Goal: Transaction & Acquisition: Purchase product/service

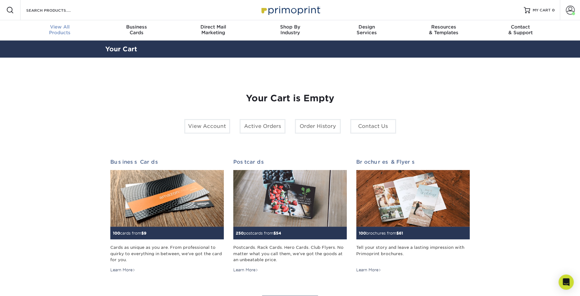
click at [57, 28] on span "View All" at bounding box center [60, 27] width 77 height 6
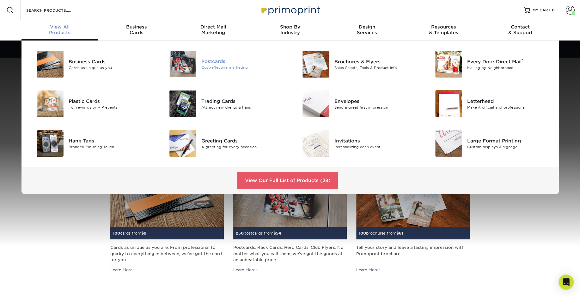
click at [202, 57] on div "Postcards Cost-effective marketing" at bounding box center [245, 64] width 89 height 27
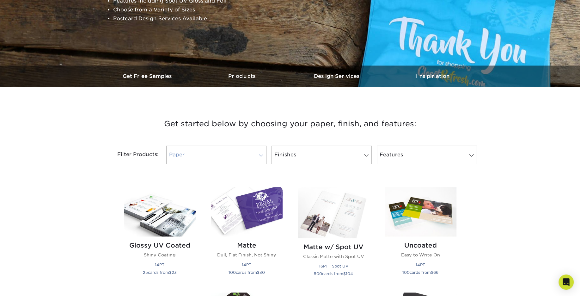
scroll to position [145, 0]
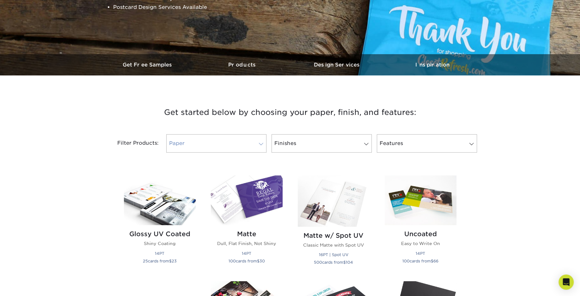
click at [204, 143] on link "Paper" at bounding box center [216, 143] width 100 height 18
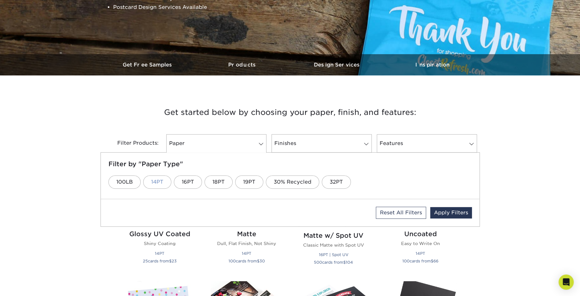
click at [156, 181] on link "14PT" at bounding box center [157, 181] width 28 height 13
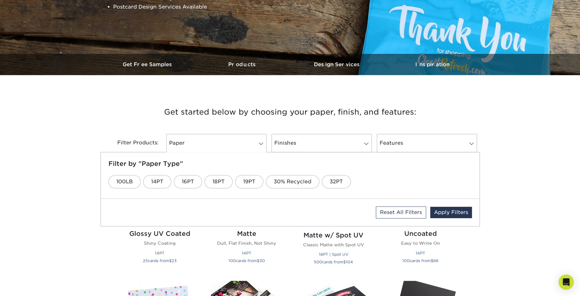
scroll to position [150, 0]
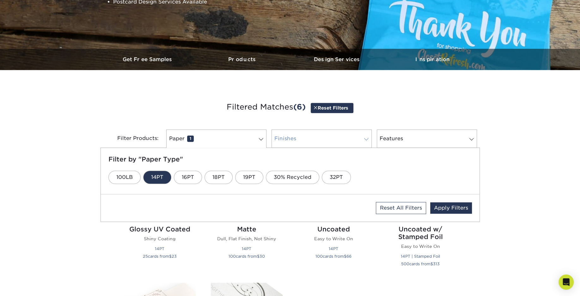
click at [291, 137] on link "Finishes 0" at bounding box center [322, 138] width 100 height 18
click at [237, 177] on link "Matte" at bounding box center [233, 176] width 31 height 13
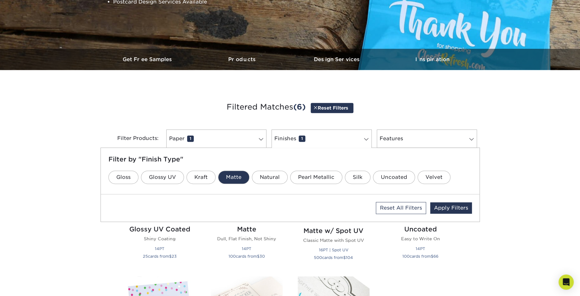
scroll to position [155, 0]
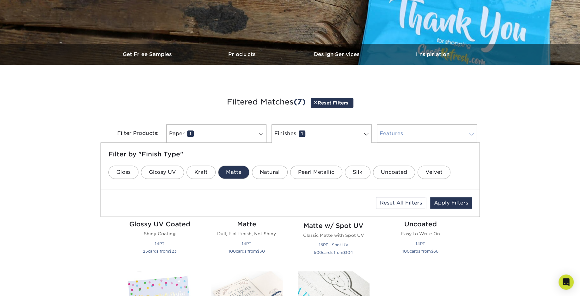
click at [391, 134] on link "Features 0" at bounding box center [427, 133] width 100 height 18
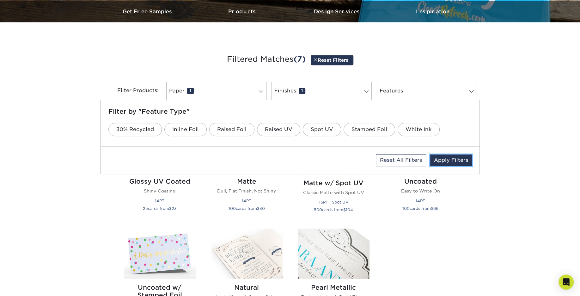
scroll to position [189, 0]
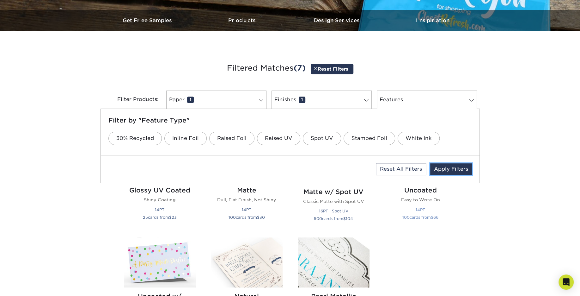
click at [449, 167] on link "Apply Filters" at bounding box center [451, 168] width 42 height 11
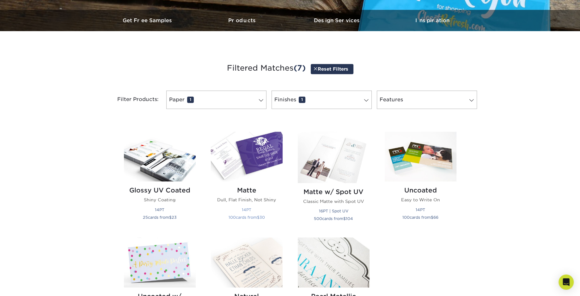
click at [249, 165] on img at bounding box center [247, 157] width 72 height 50
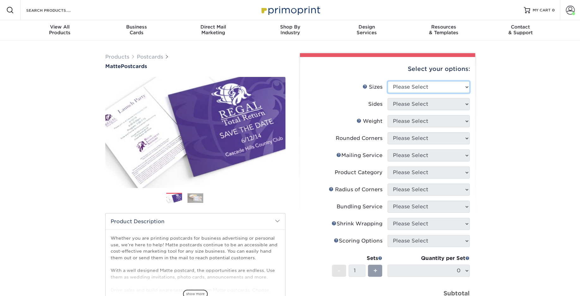
click at [404, 86] on select "Please Select 1.5" x 7" 2" x 4" 2" x 6" 2" x 7" 2" x 8" 2.12" x 5.5" 2.125" x 5…" at bounding box center [429, 87] width 82 height 12
select select "3.50x3.50"
click at [388, 81] on select "Please Select 1.5" x 7" 2" x 4" 2" x 6" 2" x 7" 2" x 8" 2.12" x 5.5" 2.125" x 5…" at bounding box center [429, 87] width 82 height 12
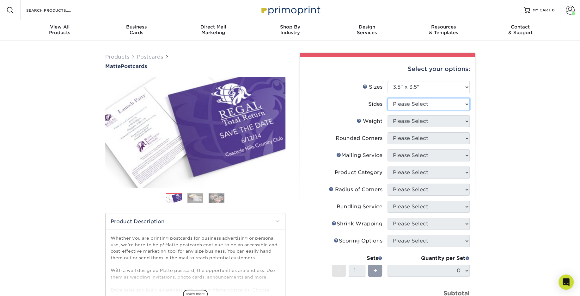
click at [406, 107] on select "Please Select Print Both Sides Print Front Only" at bounding box center [429, 104] width 82 height 12
select select "13abbda7-1d64-4f25-8bb2-c179b224825d"
click at [388, 98] on select "Please Select Print Both Sides Print Front Only" at bounding box center [429, 104] width 82 height 12
click at [404, 120] on select "Please Select 16PT 14PT" at bounding box center [429, 121] width 82 height 12
select select "14PT"
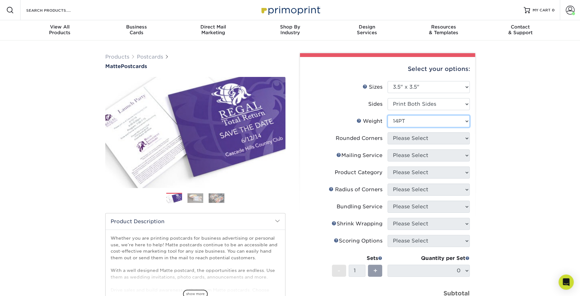
click at [388, 115] on select "Please Select 16PT 14PT" at bounding box center [429, 121] width 82 height 12
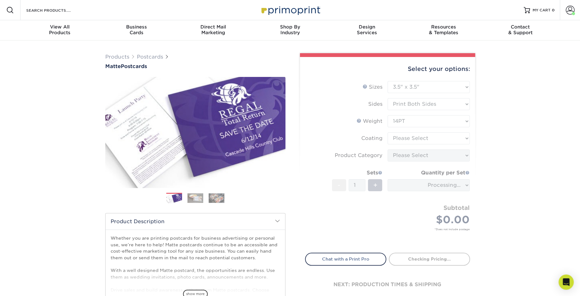
click at [402, 139] on form "Sizes Help Sizes Please Select 1.5" x 7" 2" x 4" 2" x 6" 2" x 7" 2" x 8" 2.12" …" at bounding box center [387, 163] width 165 height 164
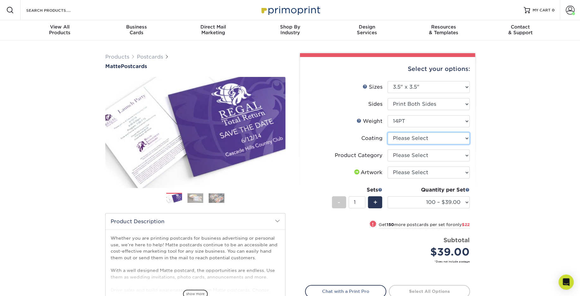
click at [402, 139] on select at bounding box center [429, 138] width 82 height 12
select select "121bb7b5-3b4d-429f-bd8d-bbf80e953313"
click at [388, 132] on select at bounding box center [429, 138] width 82 height 12
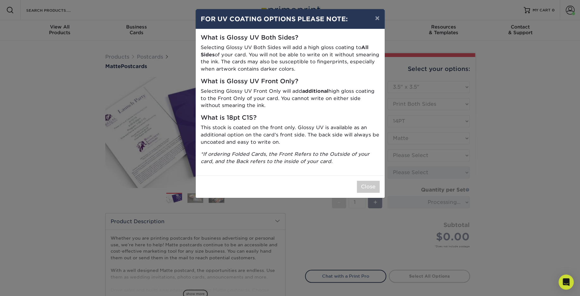
click at [401, 157] on div "× FOR UV COATING OPTIONS PLEASE NOTE: What is Glossy UV Both Sides? Selecting G…" at bounding box center [290, 148] width 580 height 296
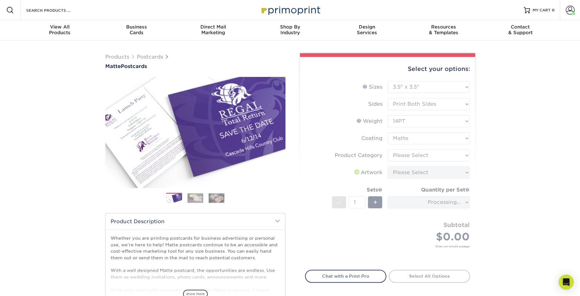
click at [402, 156] on form "Sizes Help Sizes Please Select 1.5" x 7" 2" x 4" 2" x 6" 2" x 7" 2" x 8" 2.12" …" at bounding box center [387, 171] width 165 height 181
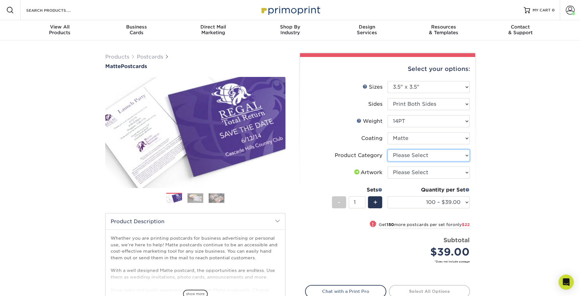
click at [402, 156] on select "Please Select Postcards" at bounding box center [429, 155] width 82 height 12
select select "9b7272e0-d6c8-4c3c-8e97-d3a1bcdab858"
click at [388, 149] on select "Please Select Postcards" at bounding box center [429, 155] width 82 height 12
click at [402, 173] on select "Please Select I will upload files I need a design - $150" at bounding box center [429, 172] width 82 height 12
select select "upload"
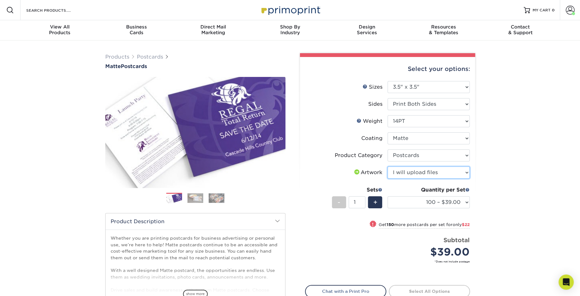
click at [388, 166] on select "Please Select I will upload files I need a design - $150" at bounding box center [429, 172] width 82 height 12
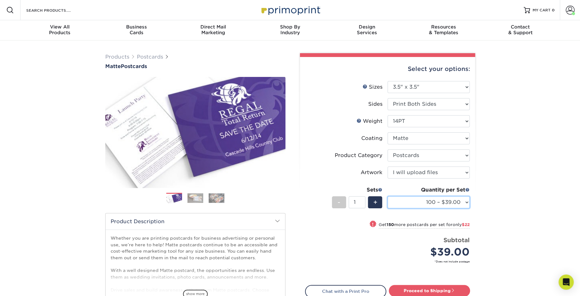
click at [427, 203] on select "100 – $39.00 250 – $61.00 500 – $83.00 1000 – $96.00 2500 – $155.00 5000 – $240…" at bounding box center [429, 202] width 82 height 12
select select "250 – $61.00"
click at [388, 196] on select "100 – $39.00 250 – $61.00 500 – $83.00 1000 – $96.00 2500 – $155.00 5000 – $240…" at bounding box center [429, 202] width 82 height 12
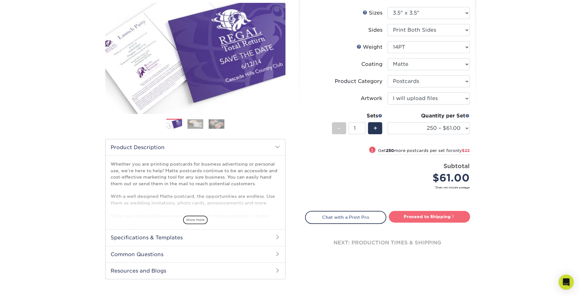
click at [409, 215] on link "Proceed to Shipping" at bounding box center [429, 216] width 81 height 11
type input "Set 1"
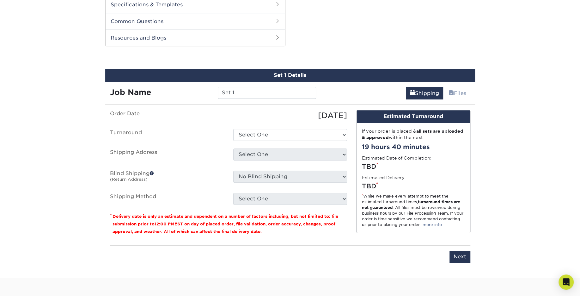
scroll to position [321, 0]
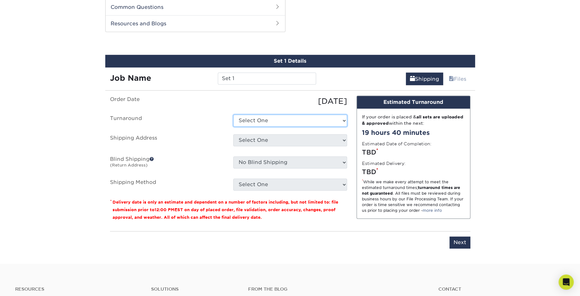
click at [251, 117] on select "Select One 2-4 Business Days 2 Day Next Business Day" at bounding box center [290, 120] width 114 height 12
select select "7314b732-c491-41a1-a16d-7cbdb5acb8dc"
click at [233, 114] on select "Select One 2-4 Business Days 2 Day Next Business Day" at bounding box center [290, 120] width 114 height 12
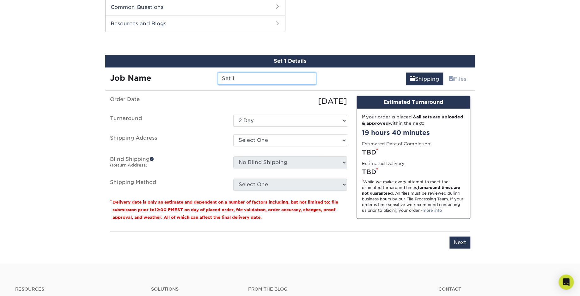
drag, startPoint x: 240, startPoint y: 78, endPoint x: 212, endPoint y: 71, distance: 28.5
click at [212, 72] on div "Job Name Set 1" at bounding box center [213, 78] width 216 height 12
type input "Core Classes square cards"
click at [203, 139] on label "Shipping Address" at bounding box center [166, 141] width 123 height 15
click at [251, 139] on select "Select One Kim Mollie The Summit Church + Add New Address" at bounding box center [290, 140] width 114 height 12
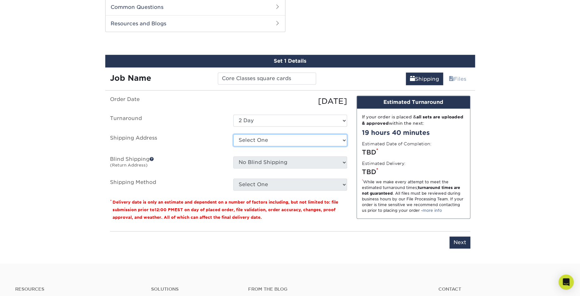
select select "285038"
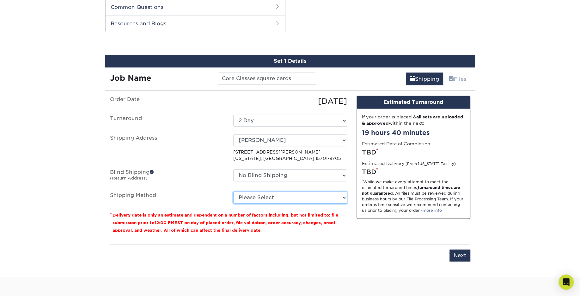
click at [249, 195] on select "Please Select Ground Shipping (+$16.21) 3 Day Shipping Service (+$20.00) 2 Day …" at bounding box center [290, 197] width 114 height 12
select select "02"
click at [233, 191] on select "Please Select Ground Shipping (+$16.21) 3 Day Shipping Service (+$20.00) 2 Day …" at bounding box center [290, 197] width 114 height 12
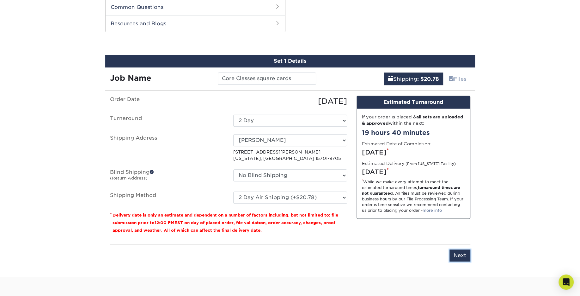
drag, startPoint x: 464, startPoint y: 257, endPoint x: 460, endPoint y: 257, distance: 3.8
click at [462, 257] on input "Next" at bounding box center [460, 255] width 21 height 12
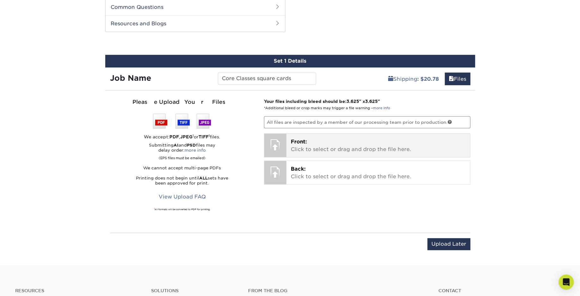
click at [311, 144] on p "Front: Click to select or drag and drop the file here." at bounding box center [378, 145] width 175 height 15
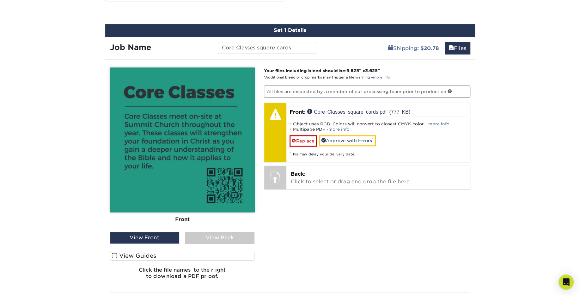
scroll to position [364, 0]
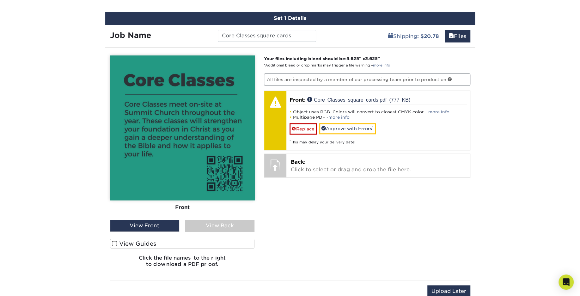
click at [218, 223] on div "View Back" at bounding box center [220, 225] width 70 height 12
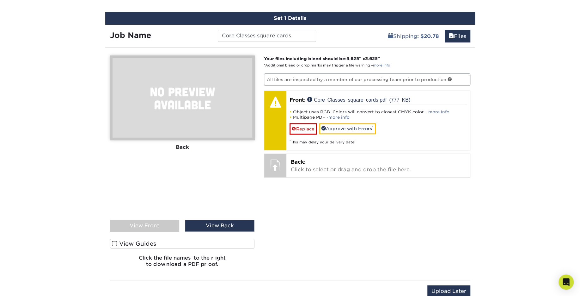
click at [155, 224] on div "View Front" at bounding box center [145, 225] width 70 height 12
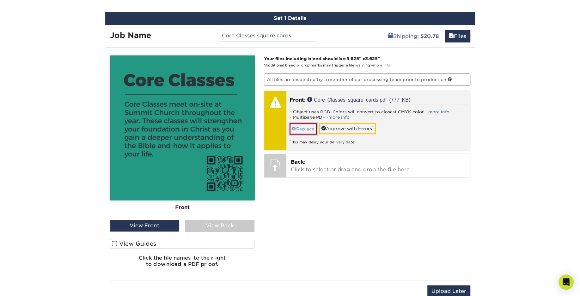
click at [304, 125] on link "Replace" at bounding box center [303, 128] width 27 height 11
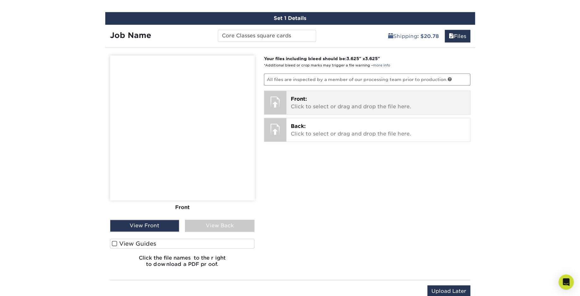
click at [293, 103] on p "Front: Click to select or drag and drop the file here." at bounding box center [378, 102] width 175 height 15
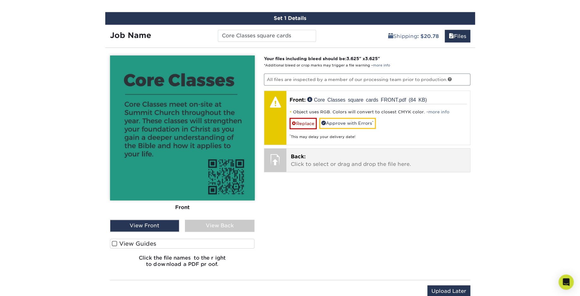
click at [312, 159] on p "Back: Click to select or drag and drop the file here." at bounding box center [378, 160] width 175 height 15
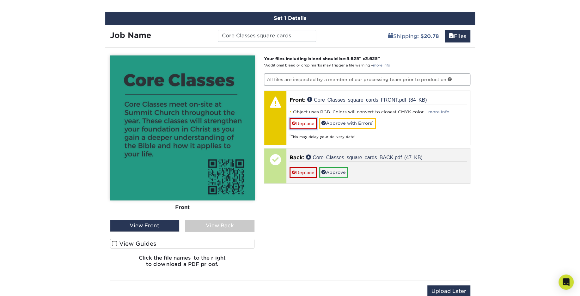
click at [305, 121] on link "Replace" at bounding box center [303, 123] width 27 height 11
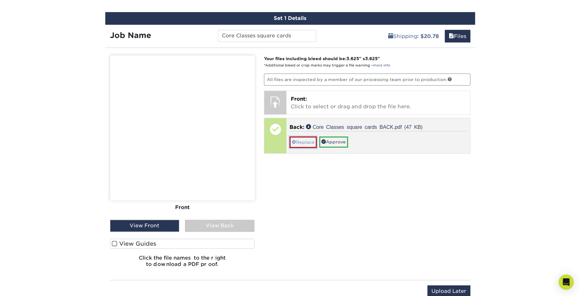
click at [302, 144] on link "Replace" at bounding box center [303, 141] width 27 height 11
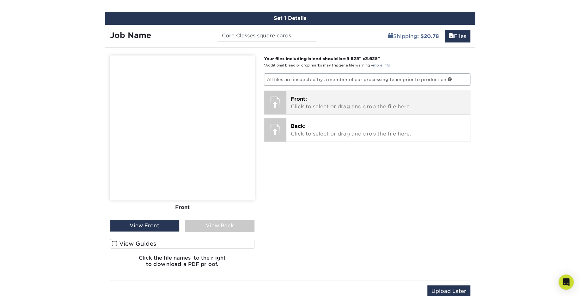
click at [299, 99] on span "Front:" at bounding box center [299, 99] width 16 height 6
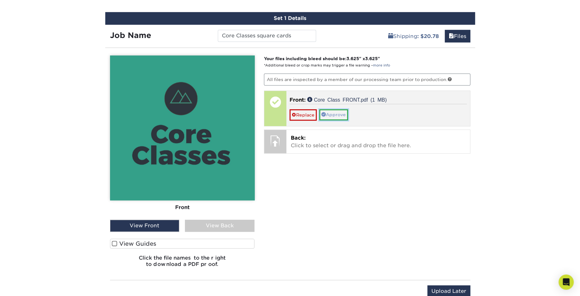
click at [330, 112] on link "Approve" at bounding box center [333, 114] width 29 height 11
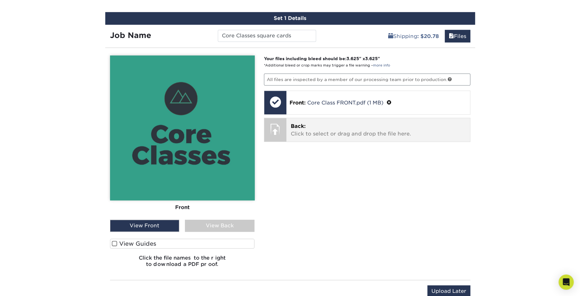
click at [306, 129] on p "Back: Click to select or drag and drop the file here." at bounding box center [378, 129] width 175 height 15
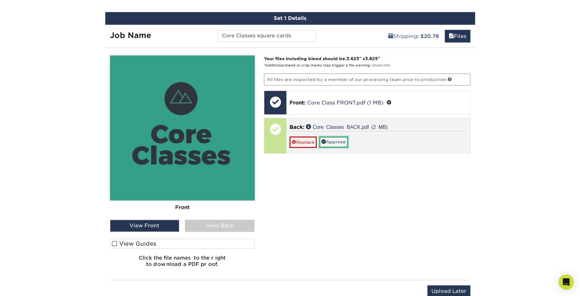
click at [338, 138] on link "Approve" at bounding box center [333, 141] width 29 height 11
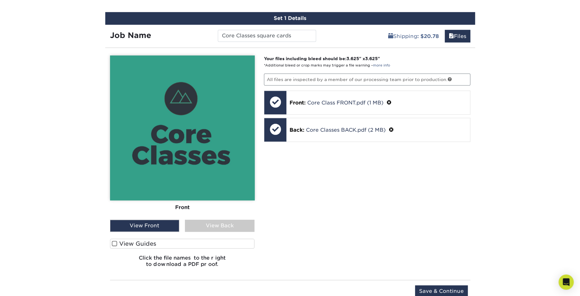
click at [201, 225] on div "View Back" at bounding box center [220, 225] width 70 height 12
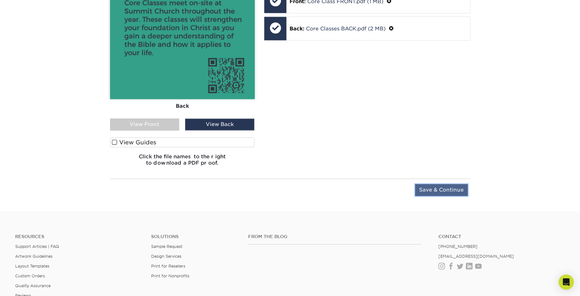
click at [440, 189] on input "Save & Continue" at bounding box center [441, 190] width 53 height 12
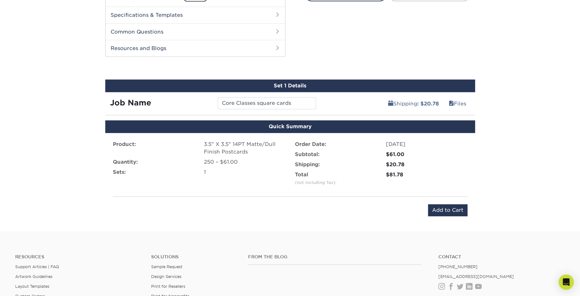
scroll to position [298, 0]
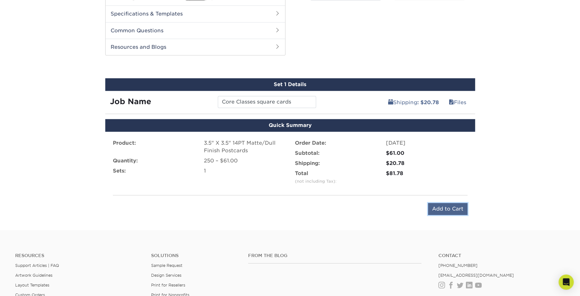
click at [446, 206] on input "Add to Cart" at bounding box center [448, 209] width 40 height 12
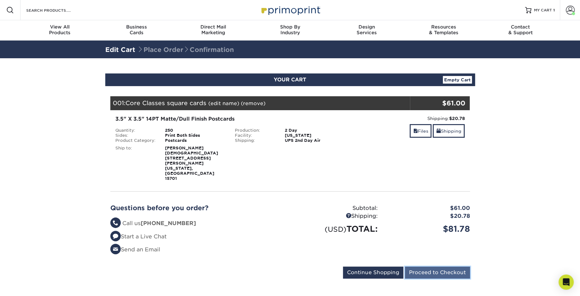
click at [431, 266] on input "Proceed to Checkout" at bounding box center [437, 272] width 65 height 12
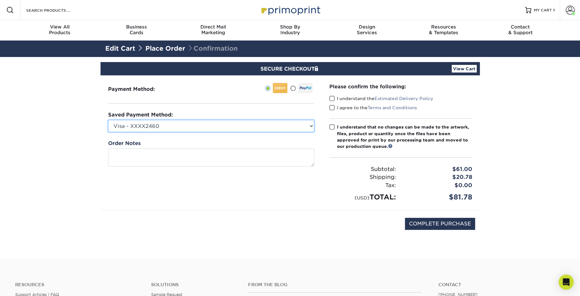
click at [168, 127] on select "Visa - XXXX2460 Visa - XXXX3182 Visa - XXXX8666 New Credit Card" at bounding box center [211, 126] width 206 height 12
select select "64460"
click at [108, 120] on select "Visa - XXXX2460 Visa - XXXX3182 Visa - XXXX8666 New Credit Card" at bounding box center [211, 126] width 206 height 12
click at [330, 99] on span at bounding box center [332, 98] width 5 height 6
click at [0, 0] on input "I understand the Estimated Delivery Policy" at bounding box center [0, 0] width 0 height 0
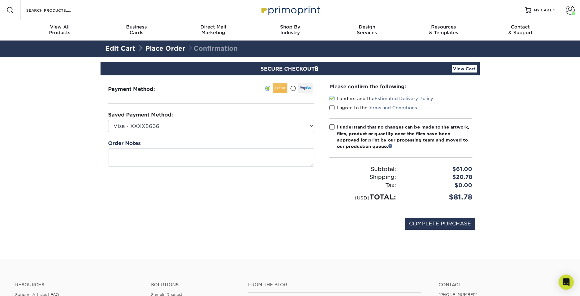
click at [332, 108] on span at bounding box center [332, 108] width 5 height 6
click at [0, 0] on input "I agree to the Terms and Conditions" at bounding box center [0, 0] width 0 height 0
click at [332, 125] on span at bounding box center [332, 127] width 5 height 6
click at [0, 0] on input "I understand that no changes can be made to the artwork, files, product or quan…" at bounding box center [0, 0] width 0 height 0
click at [430, 223] on input "COMPLETE PURCHASE" at bounding box center [440, 224] width 70 height 12
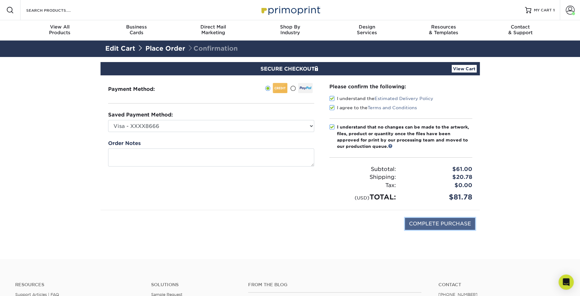
type input "PROCESSING, PLEASE WAIT..."
